Goal: Task Accomplishment & Management: Manage account settings

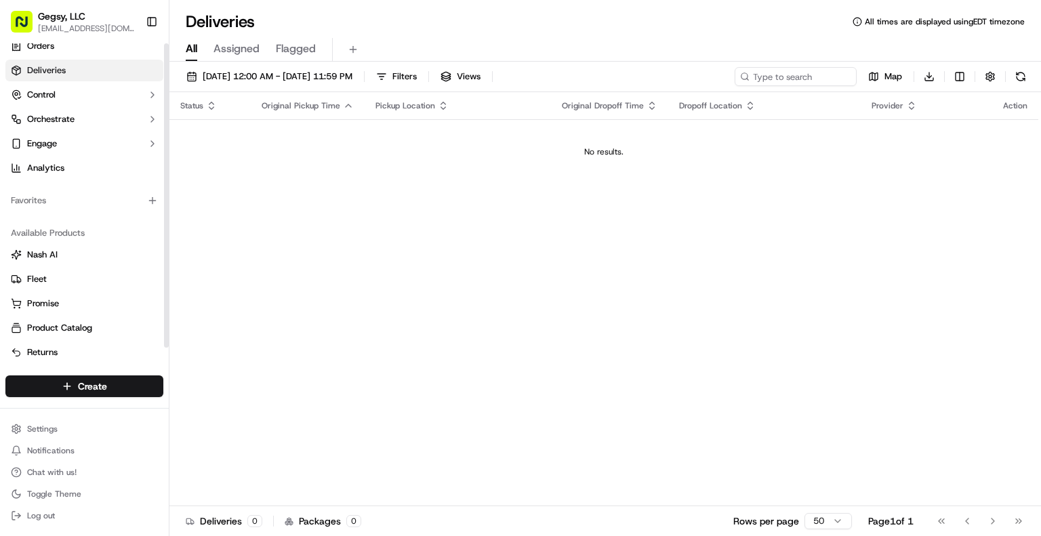
scroll to position [17, 0]
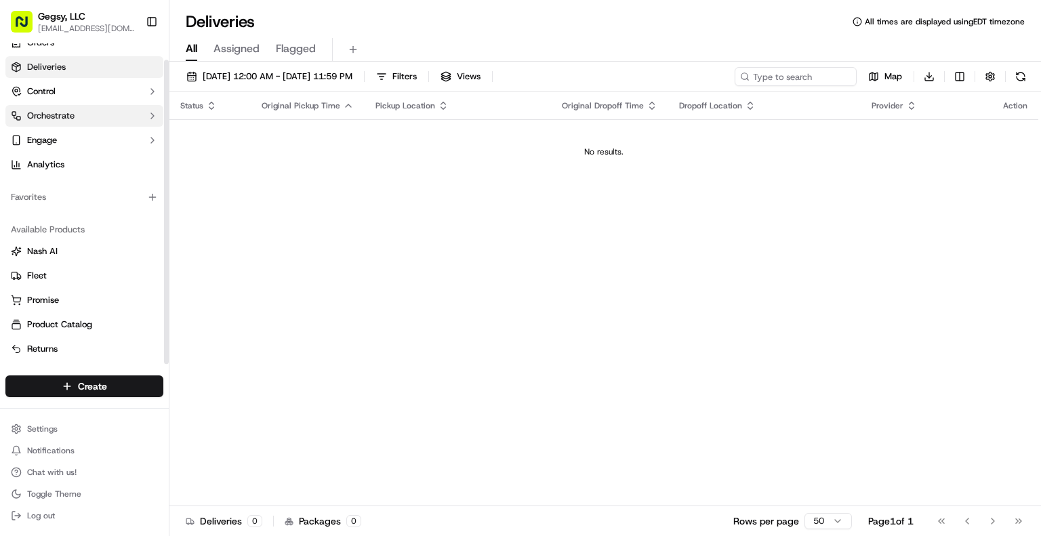
click at [76, 123] on button "Orchestrate" at bounding box center [84, 116] width 158 height 22
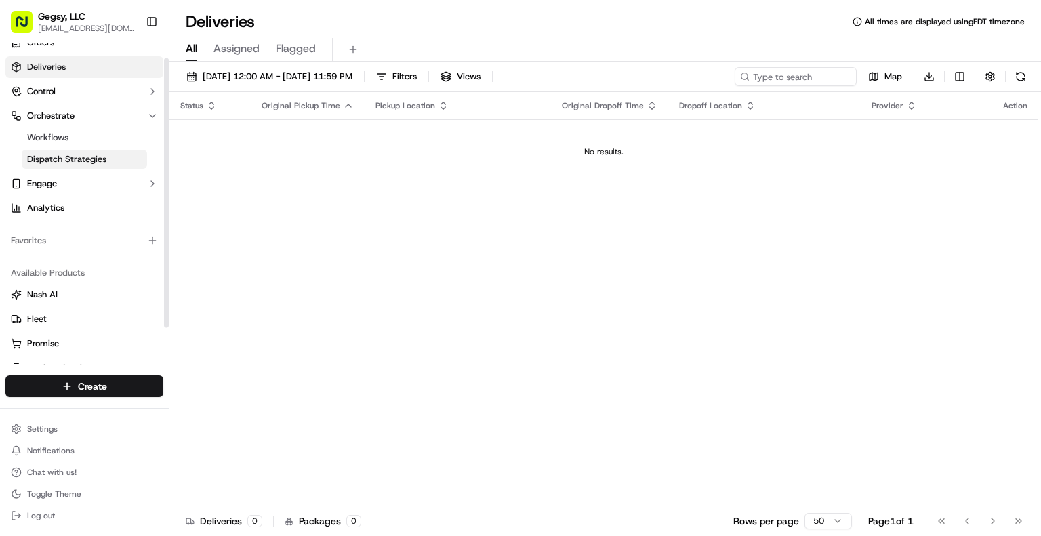
click at [73, 157] on span "Dispatch Strategies" at bounding box center [66, 159] width 79 height 12
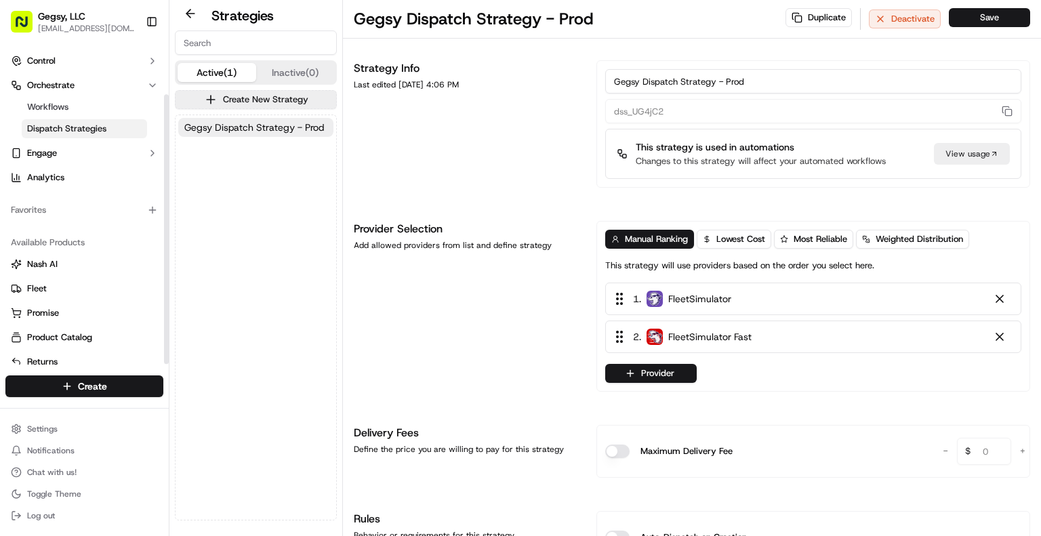
scroll to position [60, 0]
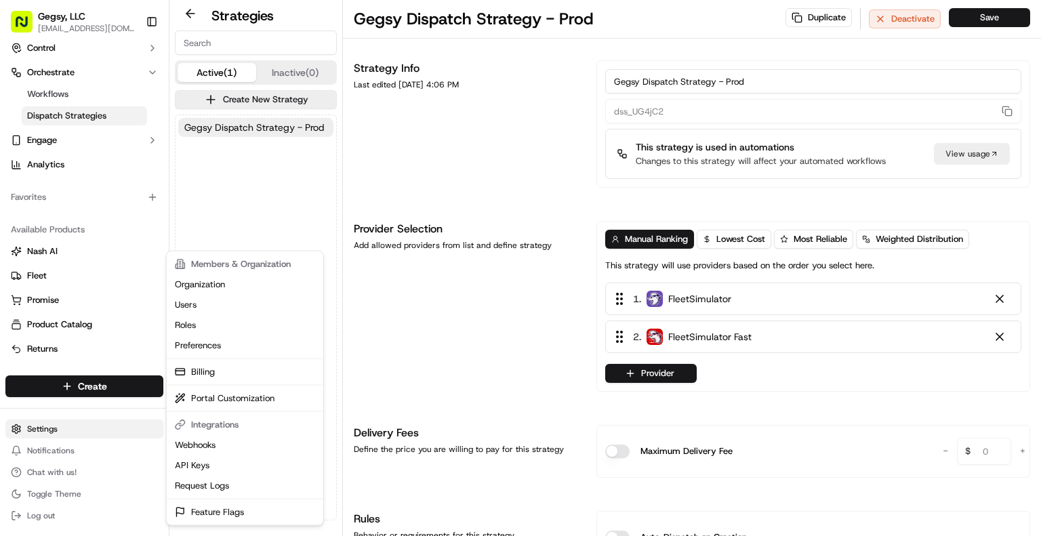
click at [51, 432] on html "Gegsy, LLC balmonte@gegsy.com Toggle Sidebar Orders Deliveries Control Orchestr…" at bounding box center [520, 268] width 1041 height 536
click at [214, 282] on link "Organization" at bounding box center [244, 285] width 151 height 20
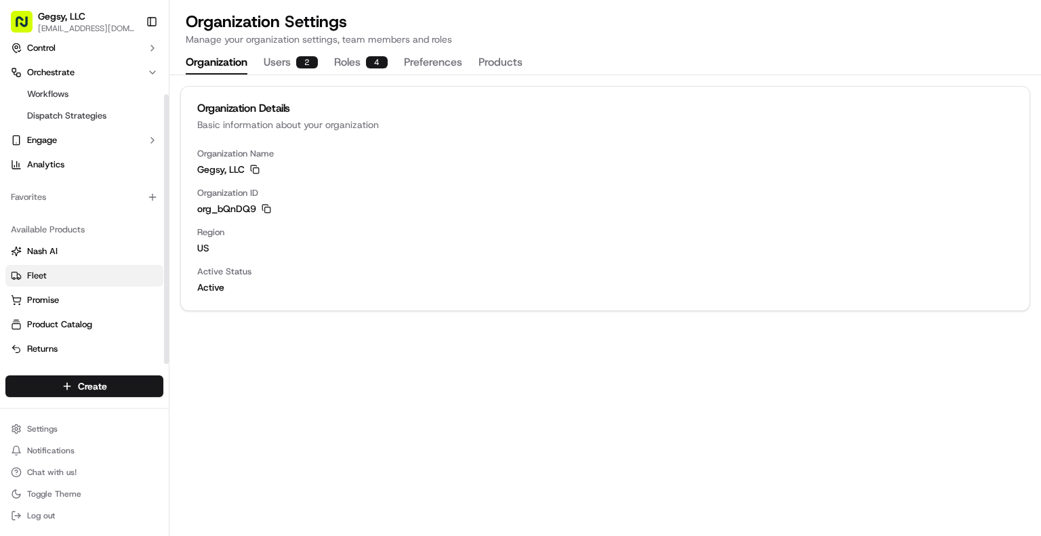
click at [34, 276] on span "Fleet" at bounding box center [37, 276] width 20 height 12
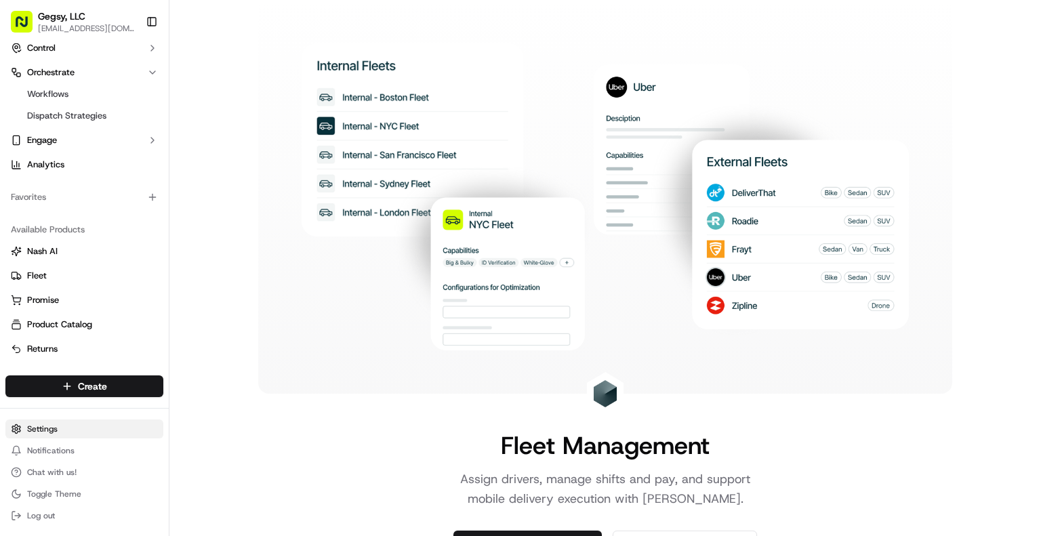
click at [37, 426] on html "Gegsy, LLC balmonte@gegsy.com Toggle Sidebar Orders Deliveries Control Orchestr…" at bounding box center [520, 268] width 1041 height 536
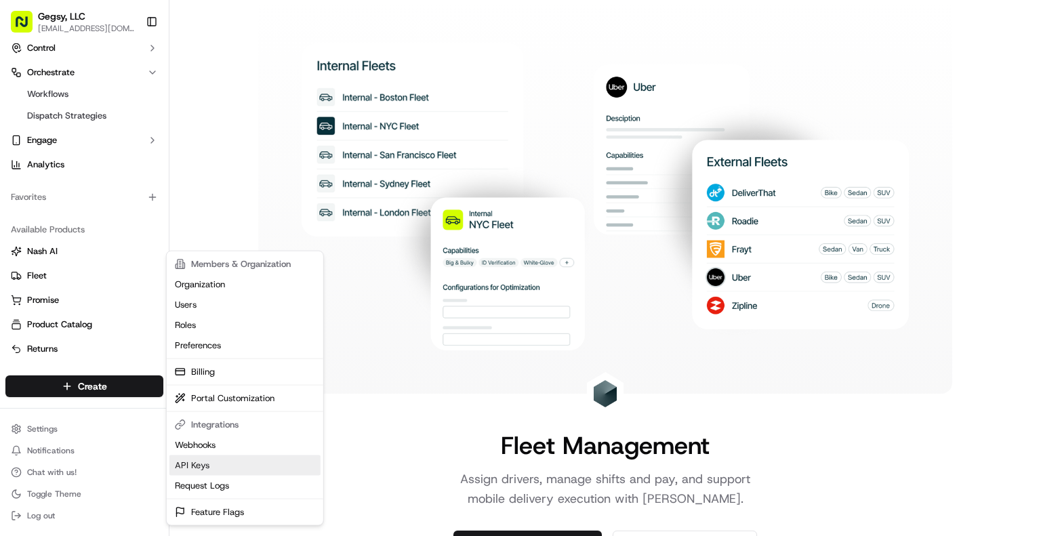
click at [194, 464] on link "API Keys" at bounding box center [244, 466] width 151 height 20
